Goal: Task Accomplishment & Management: Use online tool/utility

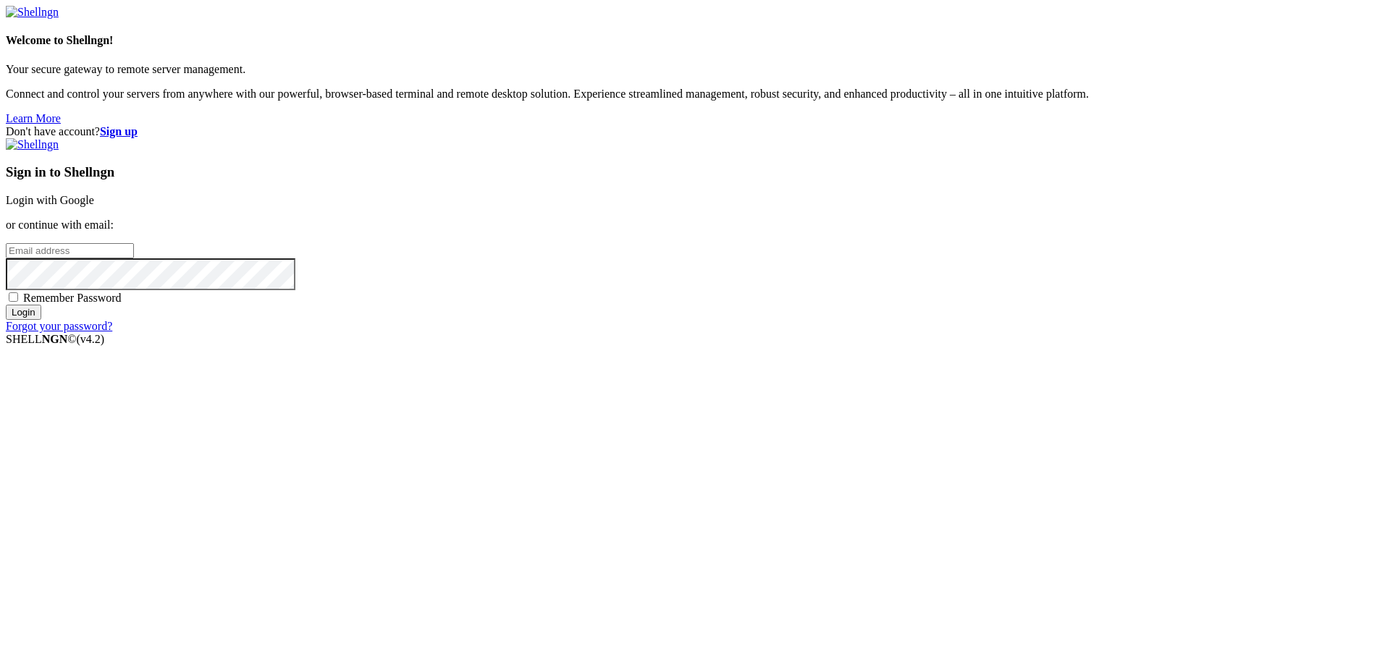
click at [94, 206] on link "Login with Google" at bounding box center [50, 200] width 88 height 12
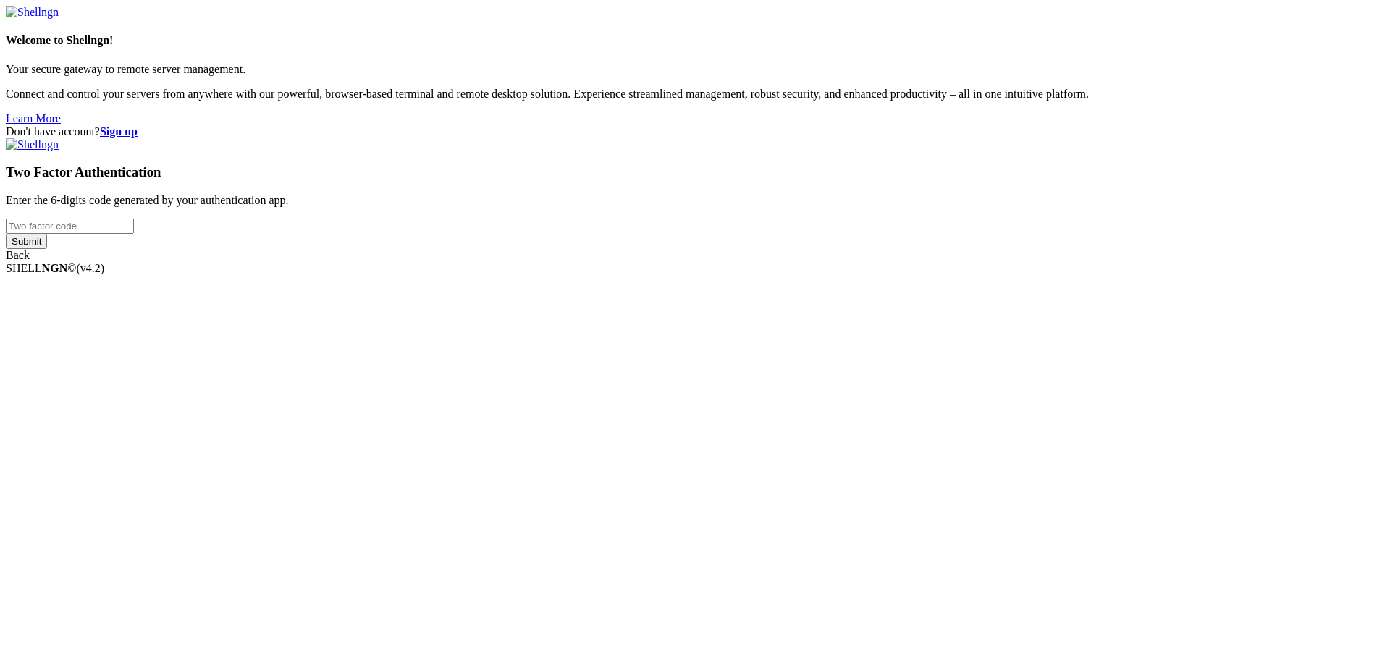
click at [134, 234] on input "number" at bounding box center [70, 226] width 128 height 15
type input "301646"
click at [6, 234] on input "Submit" at bounding box center [26, 241] width 41 height 15
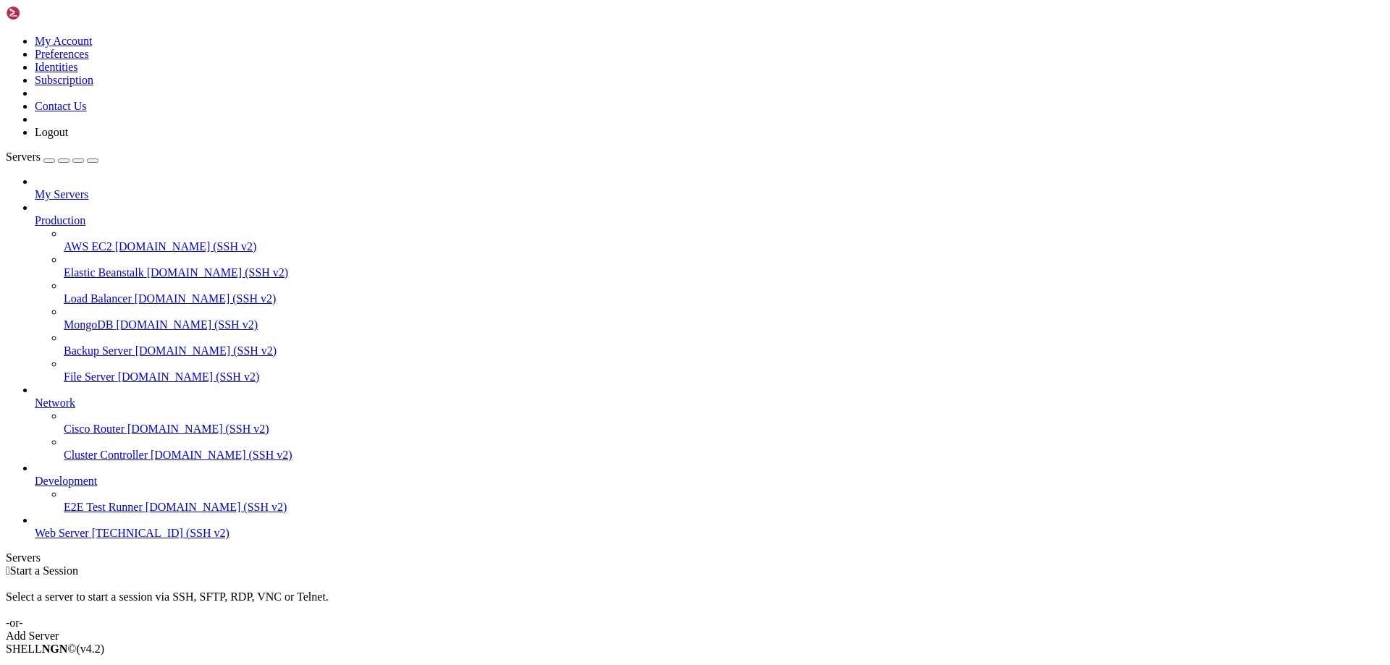
drag, startPoint x: 1288, startPoint y: 262, endPoint x: 1278, endPoint y: 257, distance: 11.3
click at [1288, 565] on div " Start a Session Select a server to start a session via SSH, SFTP, RDP, VNC or…" at bounding box center [695, 604] width 1378 height 78
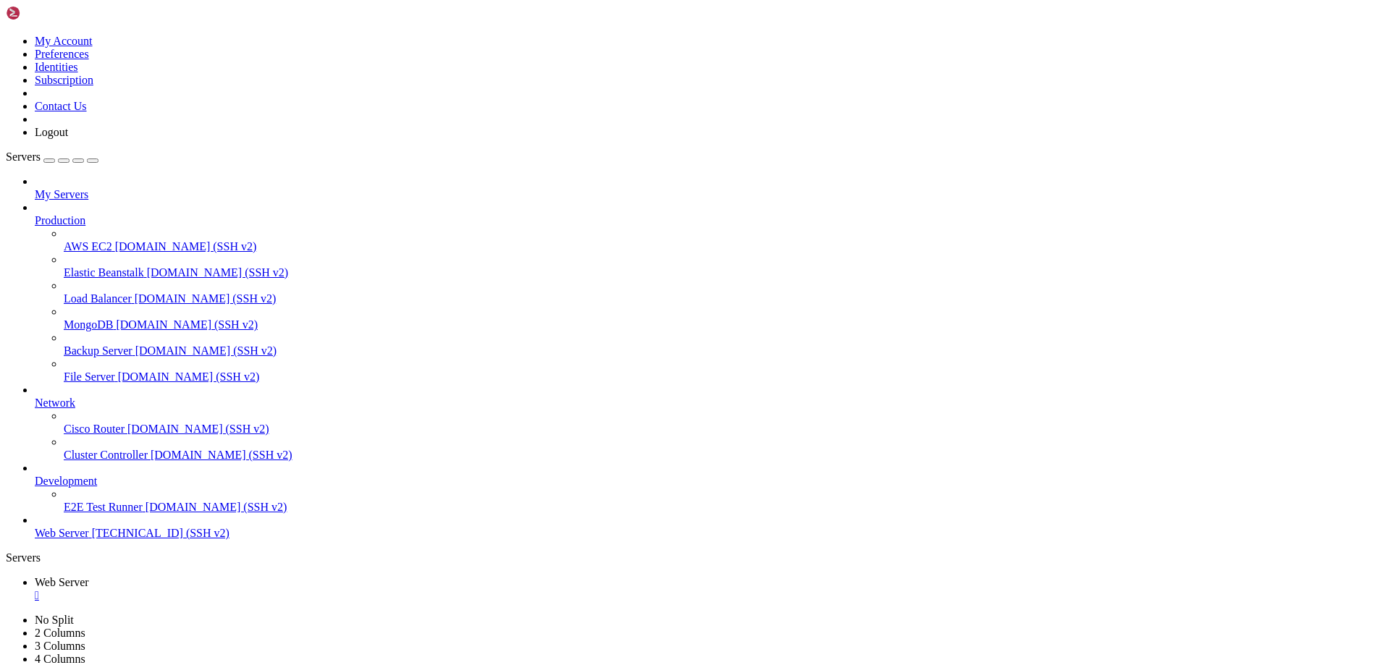
type input "/var/www/drupal_phonecardsite/sites/default/files/phonecard_images/packs"
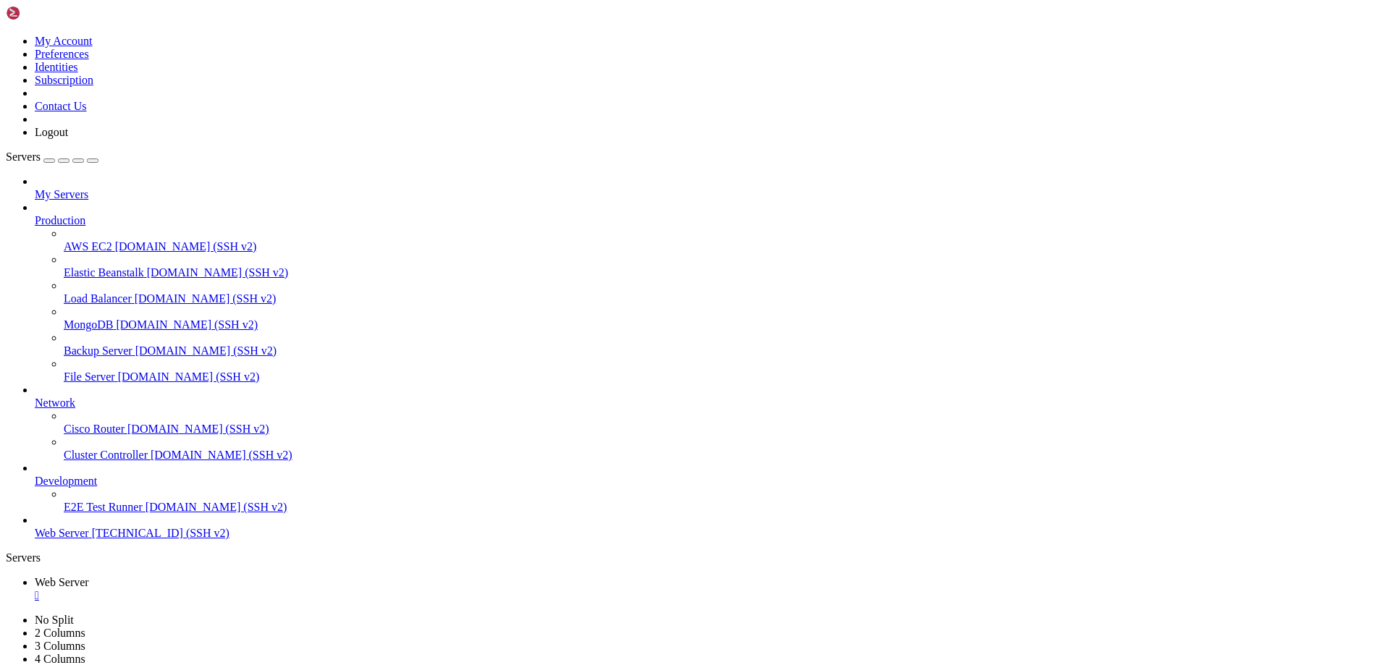
click at [274, 589] on div "" at bounding box center [709, 595] width 1349 height 13
click at [89, 539] on span "Web Server" at bounding box center [62, 533] width 54 height 12
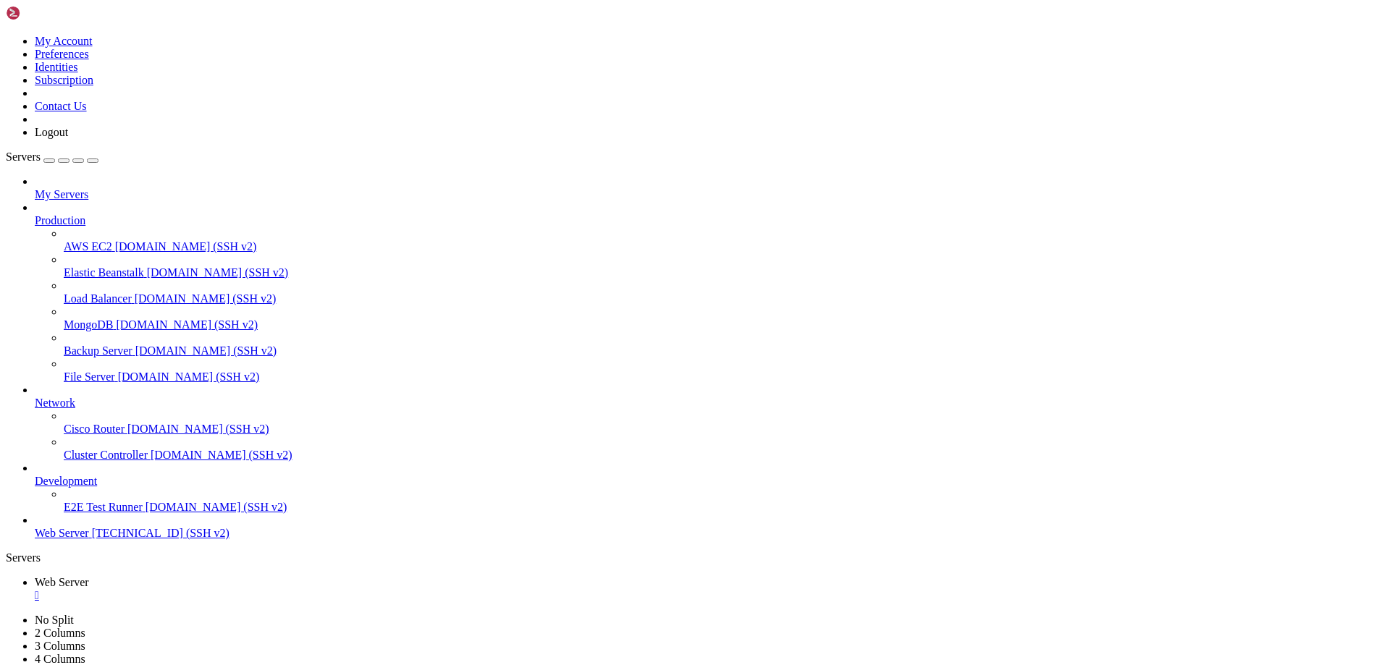
scroll to position [12783, 0]
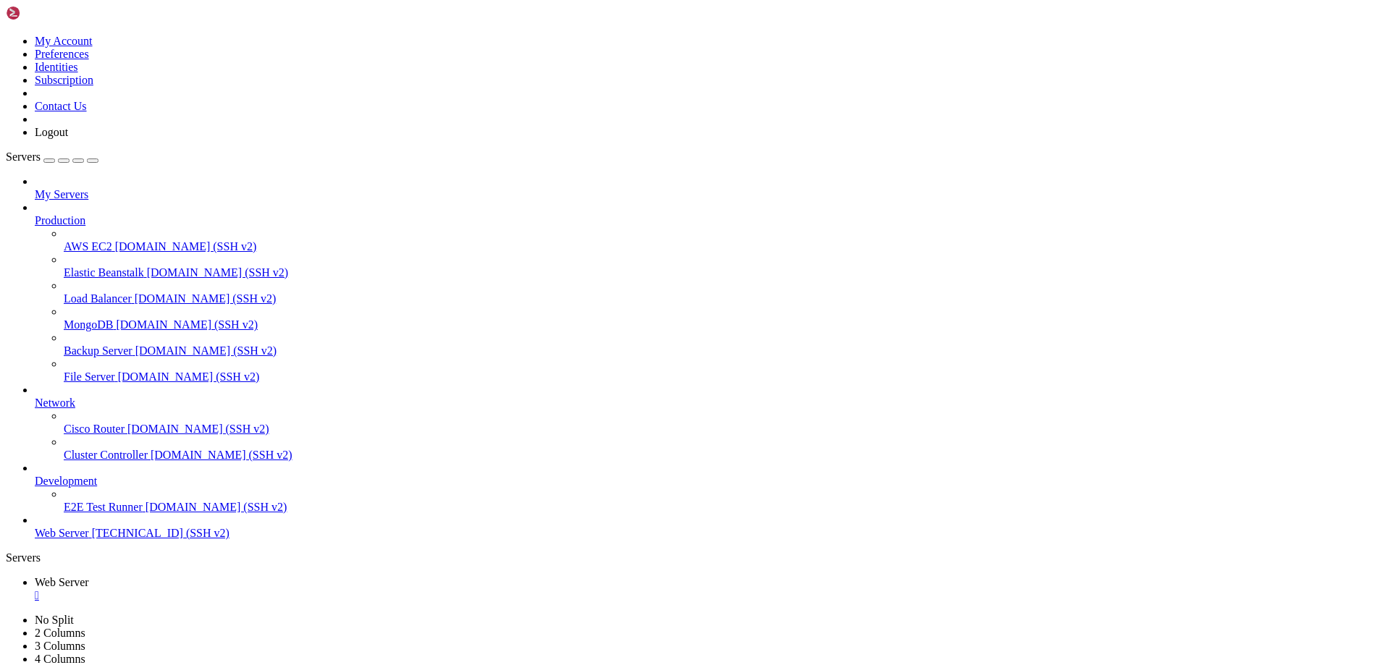
drag, startPoint x: 187, startPoint y: 876, endPoint x: 391, endPoint y: 874, distance: 203.4
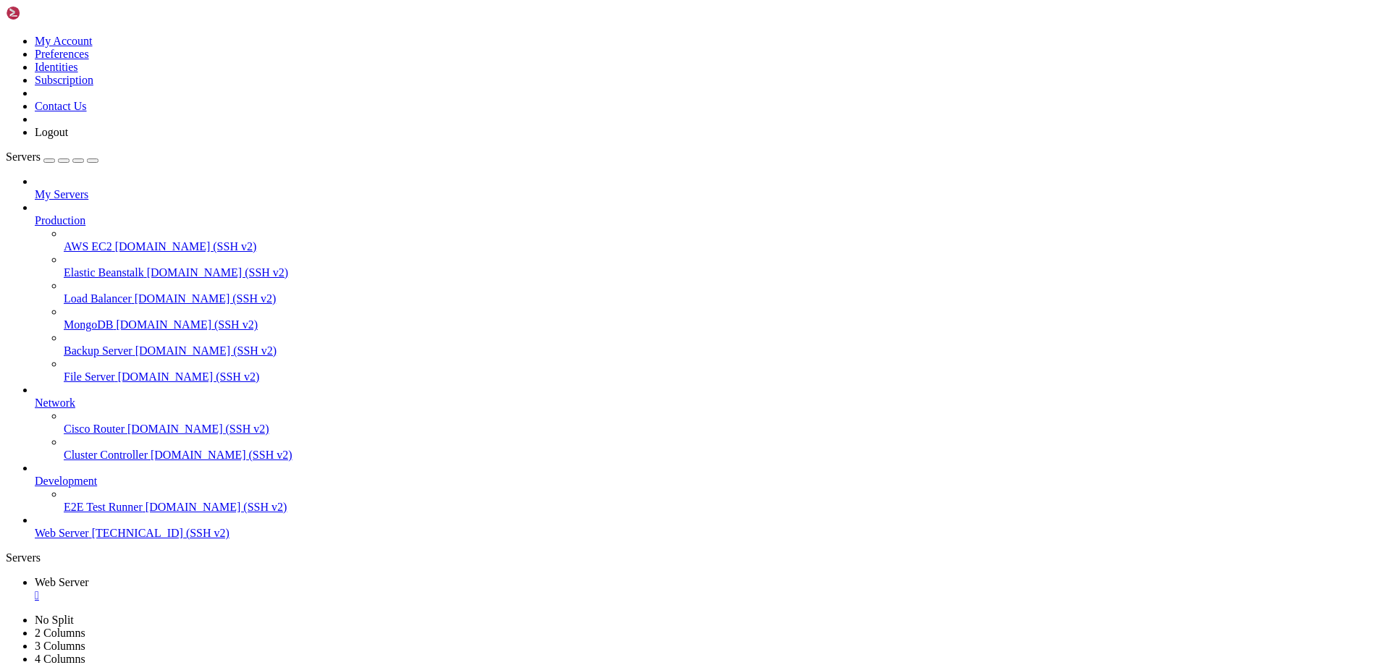
drag, startPoint x: 91, startPoint y: 1122, endPoint x: 166, endPoint y: 1121, distance: 75.3
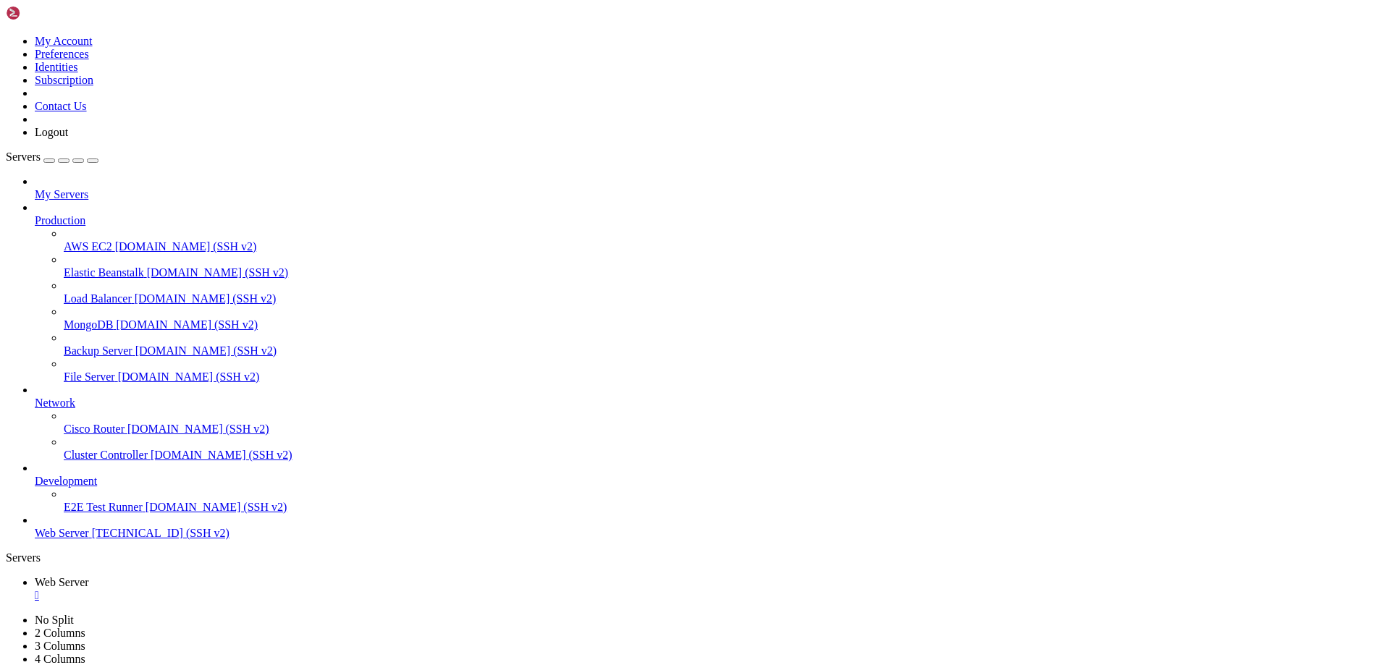
drag, startPoint x: 624, startPoint y: 893, endPoint x: 824, endPoint y: 887, distance: 200.6
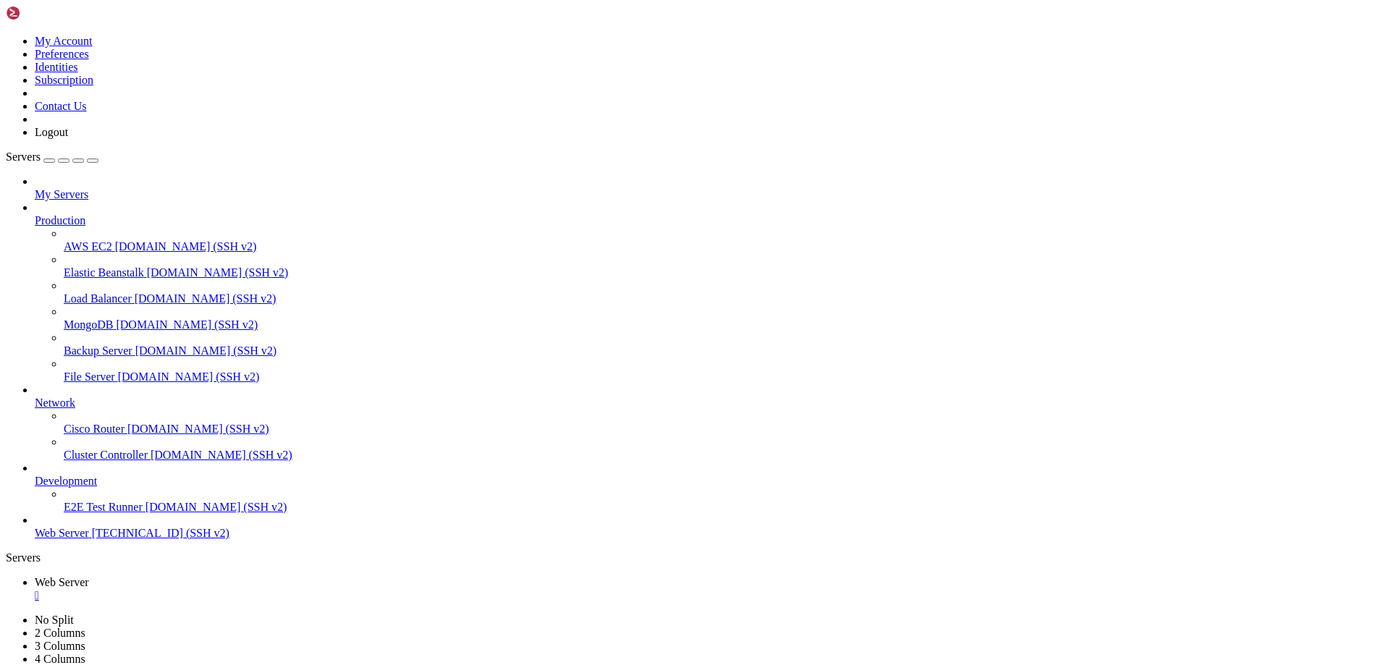
scroll to position [15722, 0]
click at [276, 589] on div "" at bounding box center [709, 595] width 1349 height 13
click at [6, 35] on link at bounding box center [6, 35] width 0 height 0
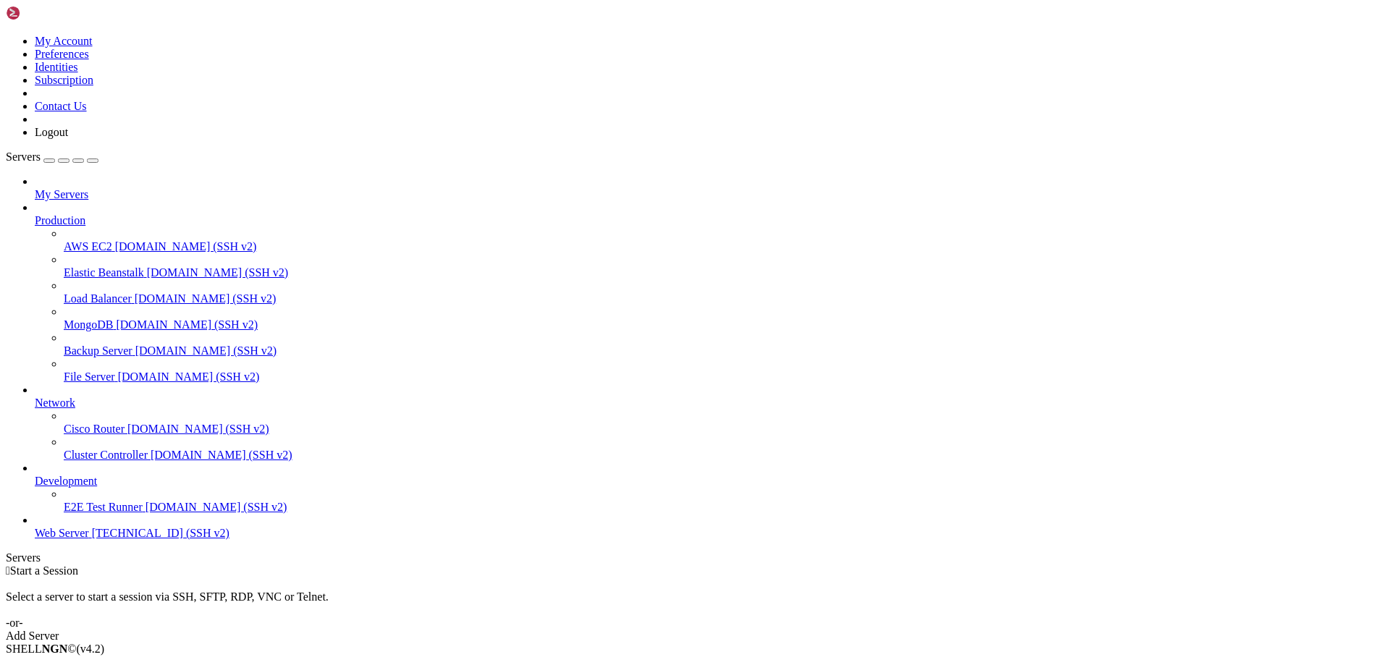
click at [68, 138] on link "Logout" at bounding box center [51, 132] width 33 height 12
